Goal: Task Accomplishment & Management: Use online tool/utility

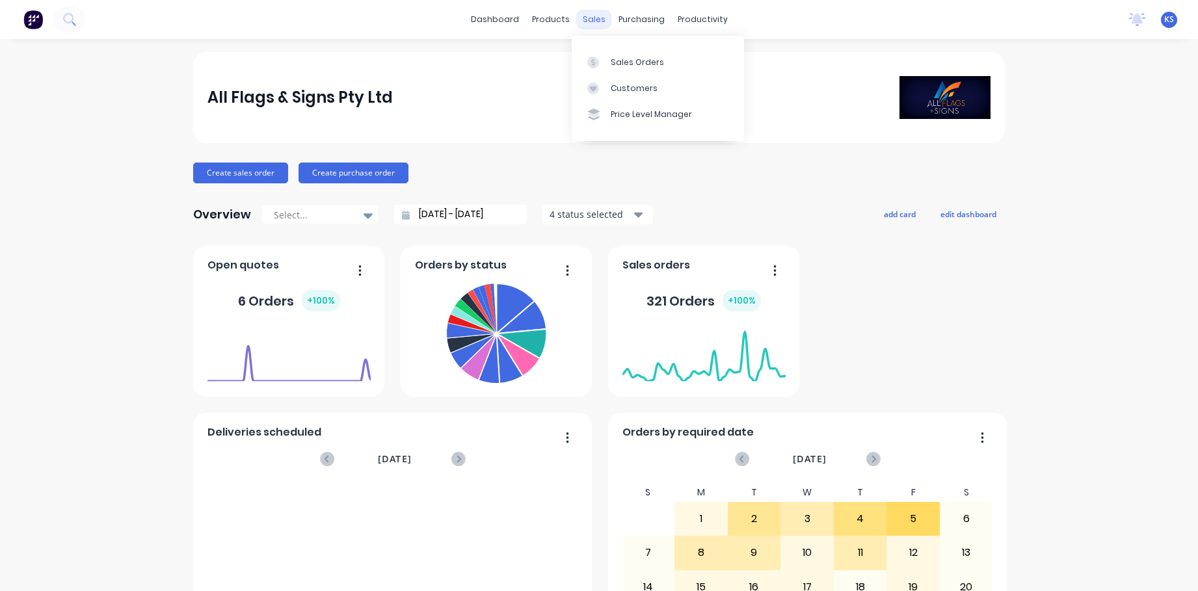
click at [596, 15] on div "sales" at bounding box center [594, 20] width 36 height 20
click at [612, 54] on link "Sales Orders" at bounding box center [657, 62] width 172 height 26
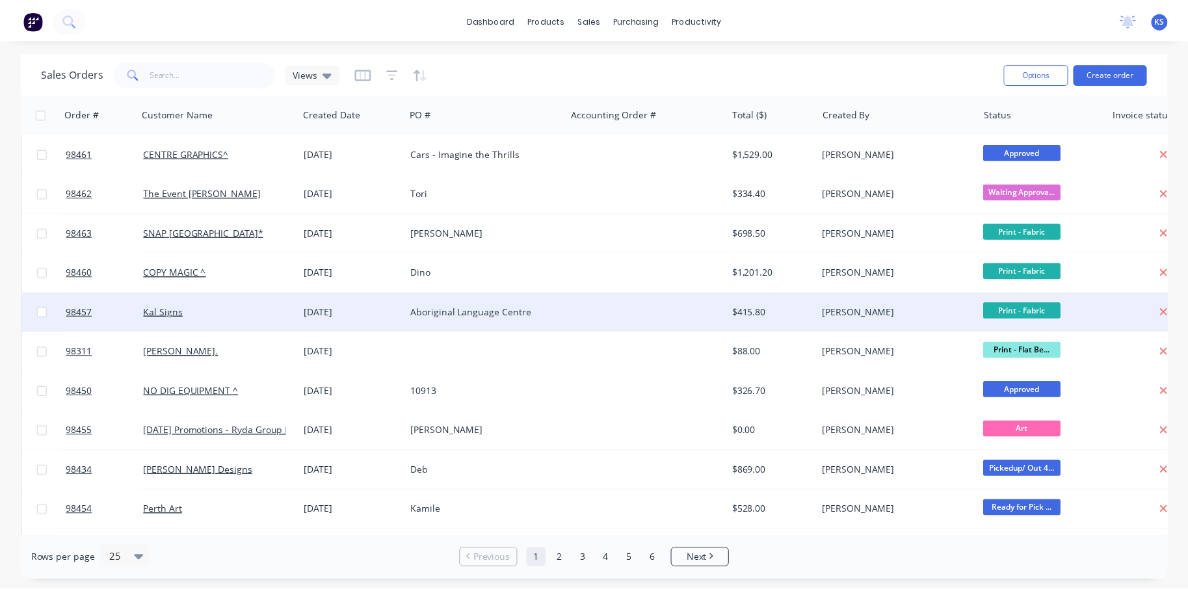
scroll to position [520, 0]
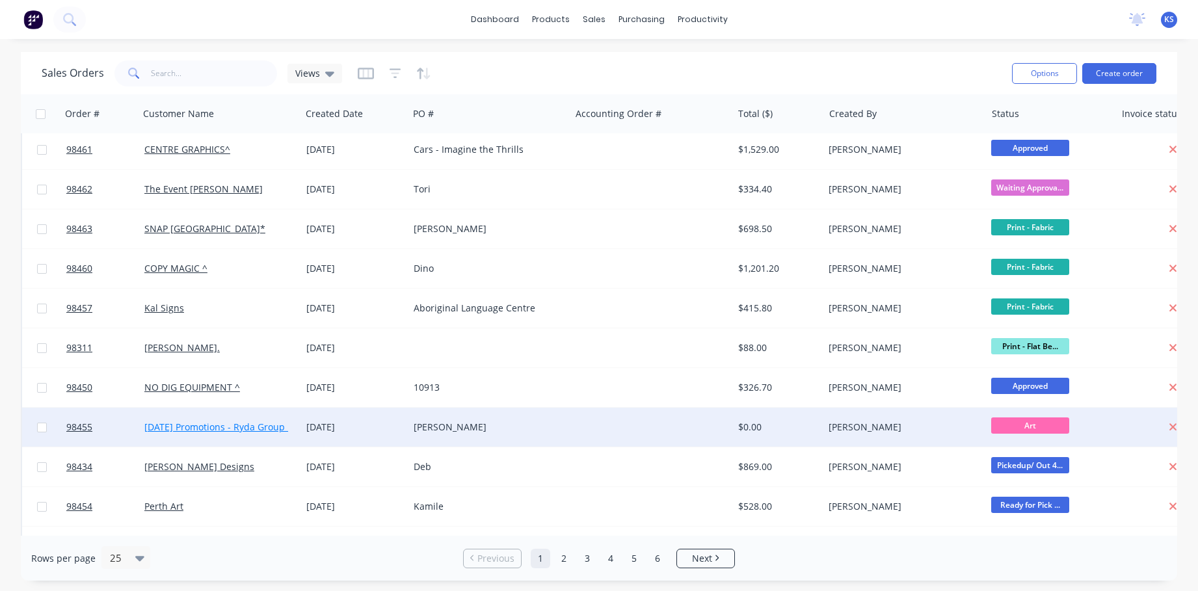
click at [218, 423] on link "[DATE] Promotions - Ryda Group Pty Ltd *" at bounding box center [234, 427] width 180 height 12
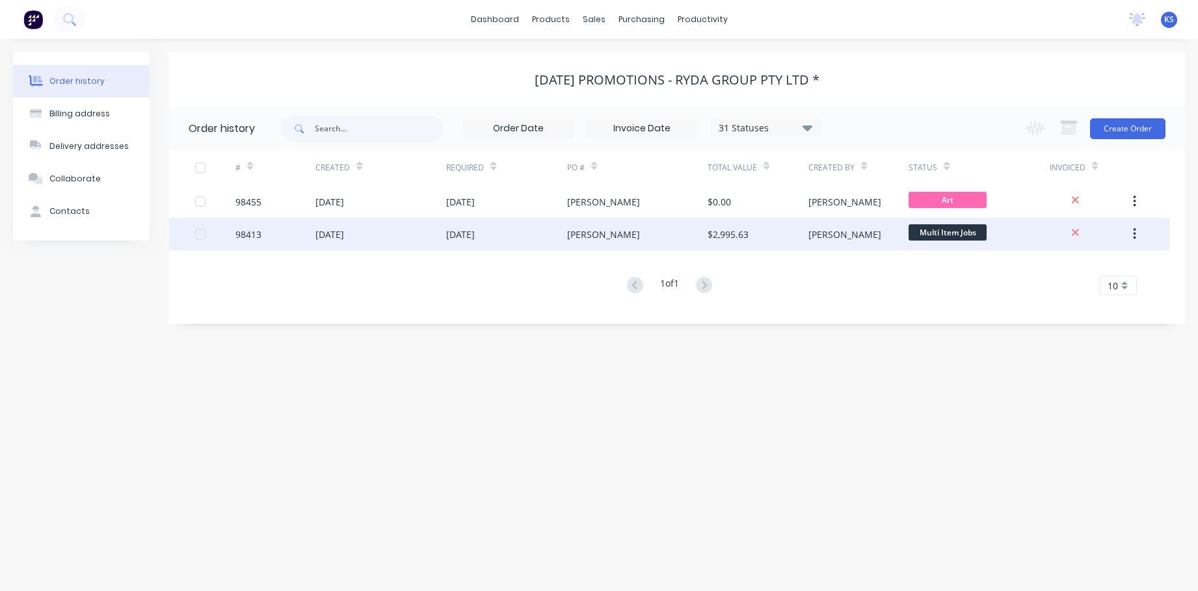
click at [246, 232] on div "98413" at bounding box center [248, 235] width 26 height 14
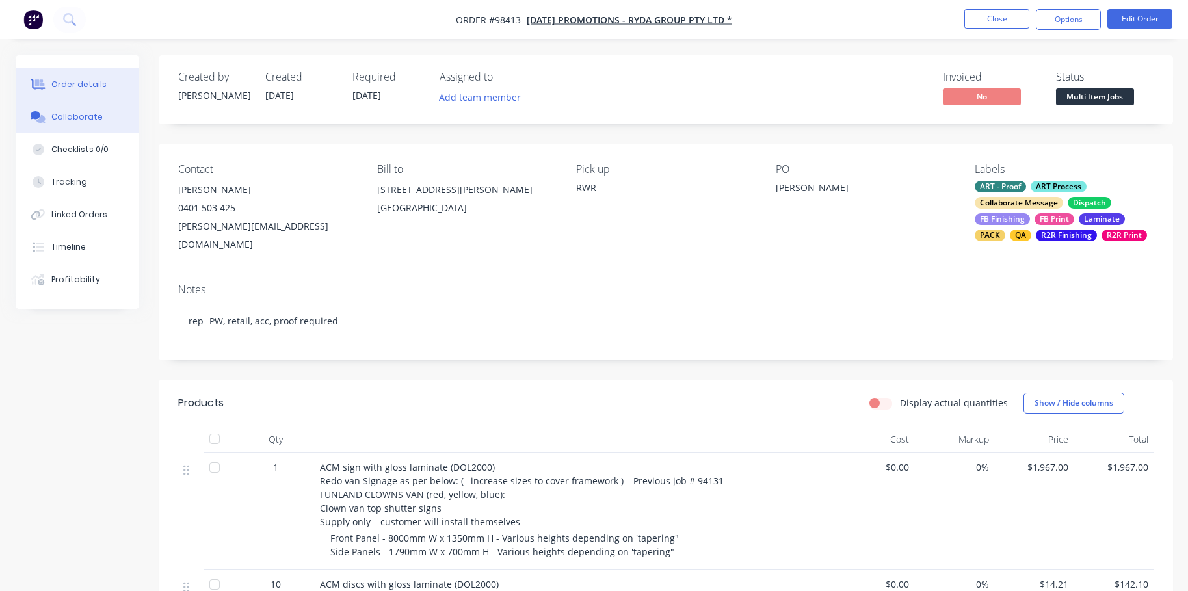
click at [83, 116] on div "Collaborate" at bounding box center [76, 117] width 51 height 12
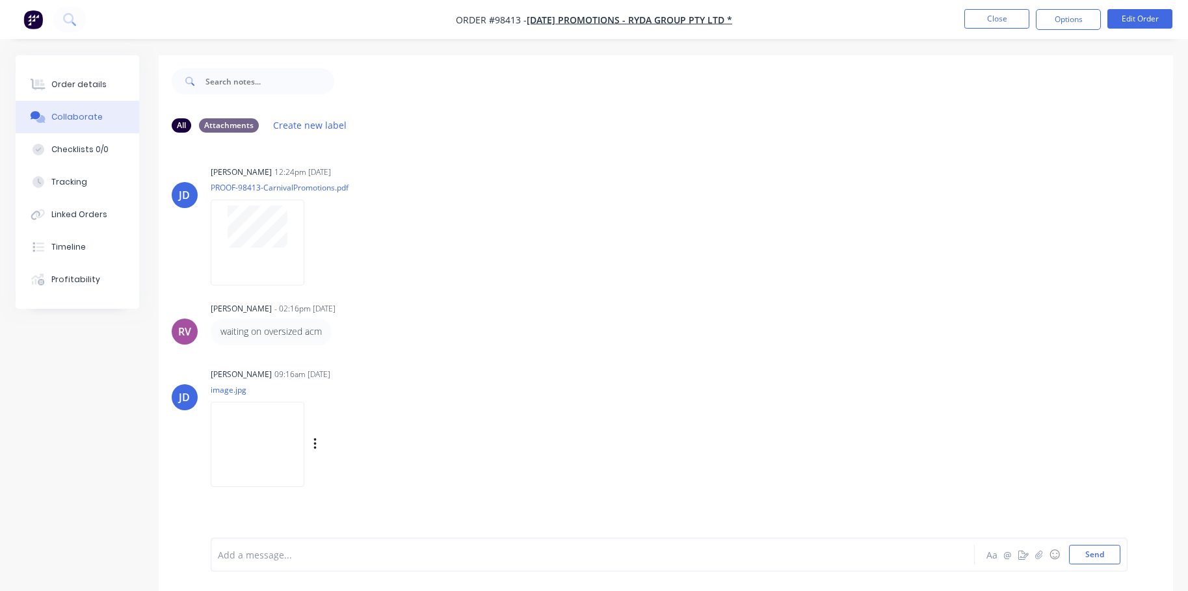
click at [288, 451] on img at bounding box center [258, 444] width 94 height 85
click at [255, 257] on div at bounding box center [258, 242] width 94 height 85
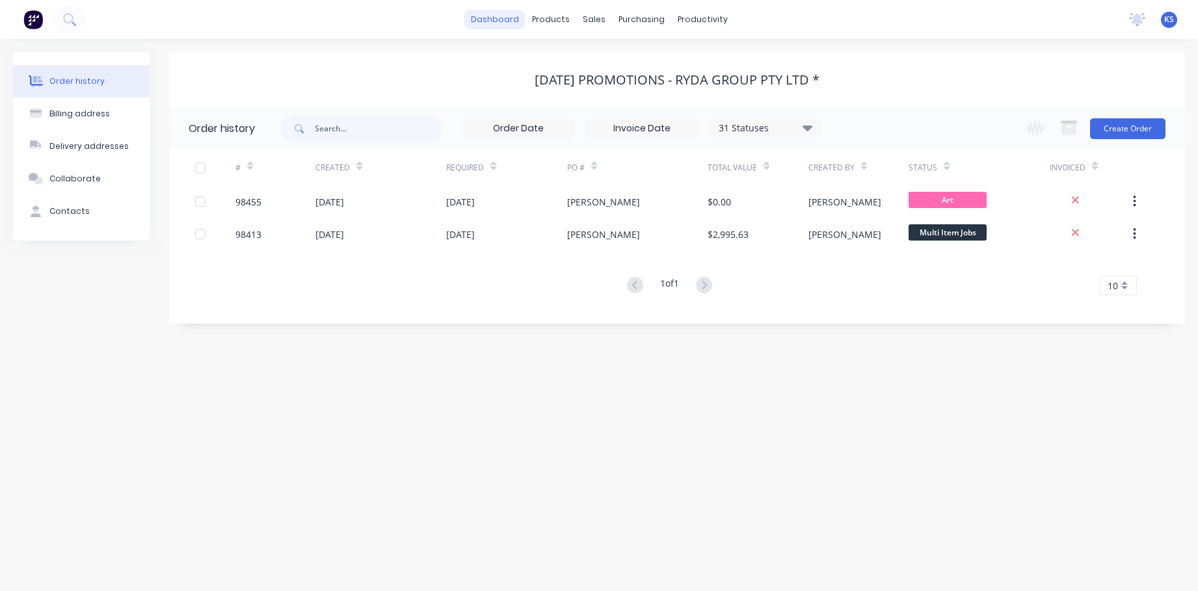
click at [478, 18] on link "dashboard" at bounding box center [494, 20] width 61 height 20
